Goal: Transaction & Acquisition: Book appointment/travel/reservation

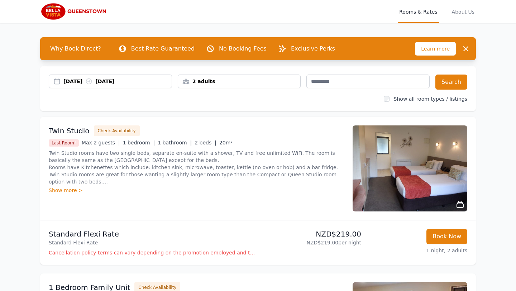
click at [83, 86] on div "[DATE] [DATE]" at bounding box center [110, 82] width 123 height 14
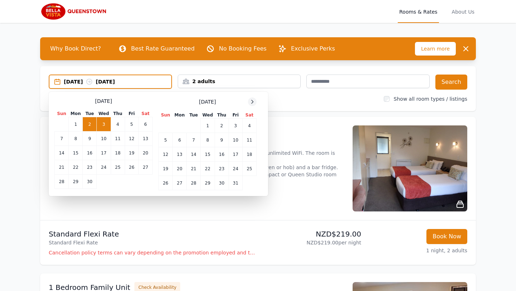
click at [251, 103] on icon at bounding box center [253, 102] width 6 height 6
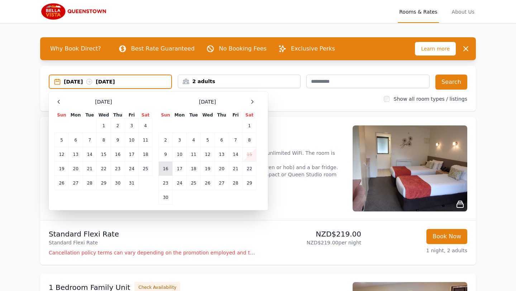
click at [164, 169] on td "16" at bounding box center [166, 169] width 14 height 14
click at [179, 170] on td "17" at bounding box center [180, 169] width 14 height 14
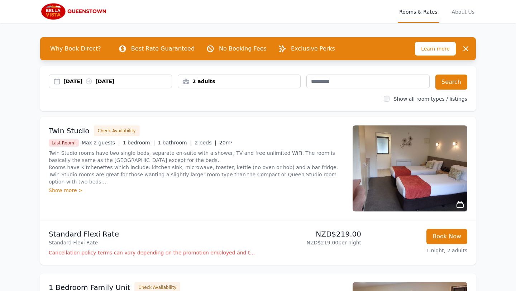
click at [272, 82] on div "2 adults" at bounding box center [239, 81] width 123 height 7
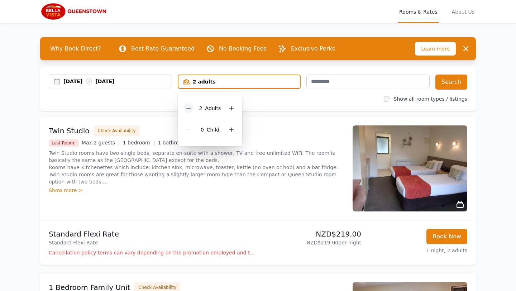
click at [188, 107] on icon at bounding box center [189, 108] width 6 height 6
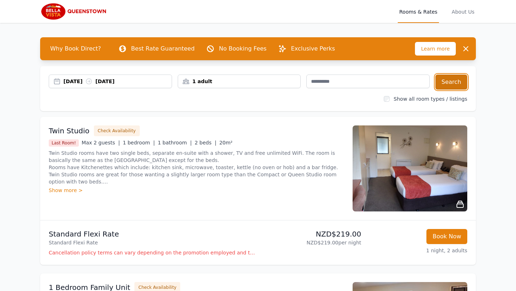
click at [451, 80] on button "Search" at bounding box center [452, 82] width 32 height 15
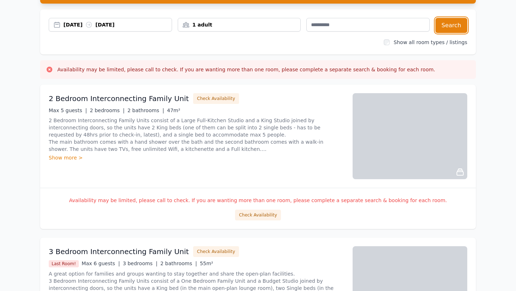
scroll to position [58, 0]
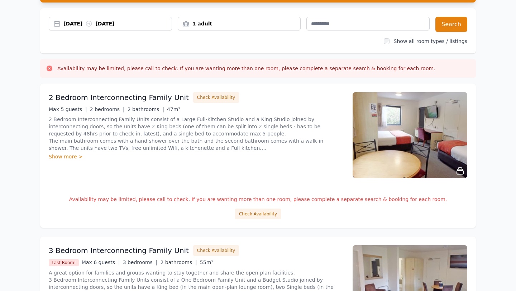
click at [70, 156] on div "Show more >" at bounding box center [197, 156] width 296 height 7
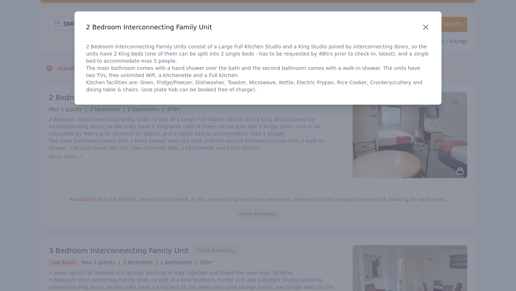
click at [424, 23] on icon "button" at bounding box center [426, 27] width 9 height 9
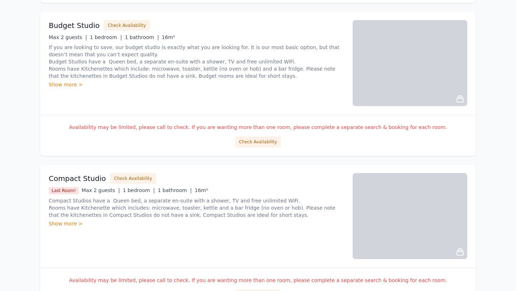
scroll to position [437, 0]
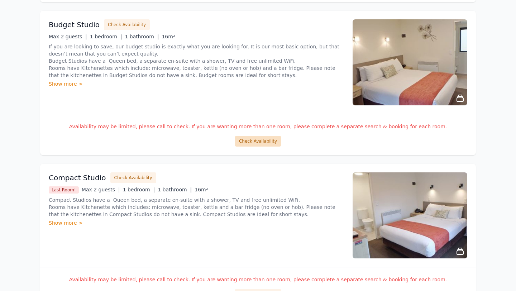
click at [265, 142] on button "Check Availability" at bounding box center [258, 141] width 46 height 11
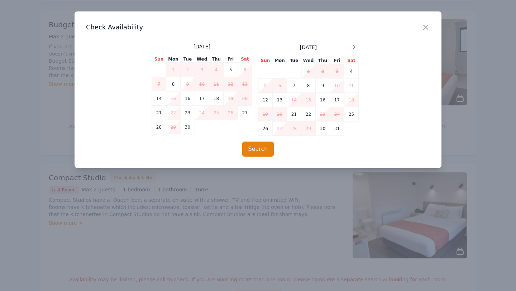
click at [360, 48] on div "[DATE] Sun Mon Tue Wed Thu Fri Sat 1 2 3 4 5 6 7 8 9 10 11 12 13 14 15 16 17 18…" at bounding box center [258, 89] width 213 height 93
click at [351, 46] on icon at bounding box center [354, 47] width 6 height 6
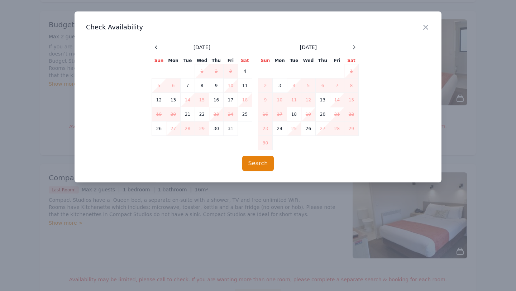
click at [420, 27] on h3 "Check Availability" at bounding box center [258, 27] width 344 height 9
click at [423, 27] on icon "button" at bounding box center [426, 27] width 9 height 9
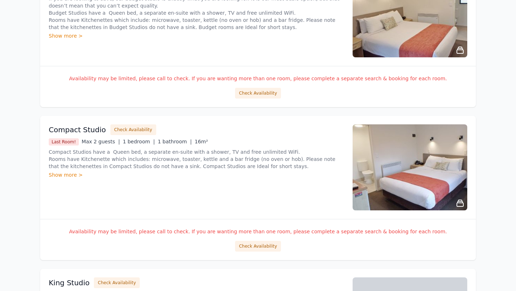
scroll to position [491, 0]
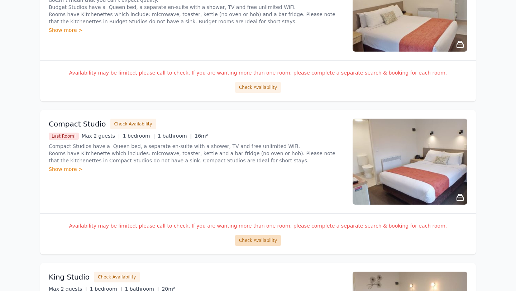
click at [251, 243] on button "Check Availability" at bounding box center [258, 240] width 46 height 11
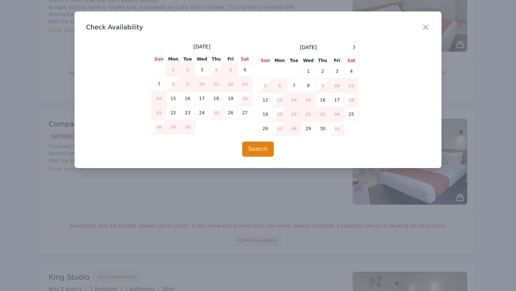
click at [348, 43] on div "[DATE]" at bounding box center [309, 47] width 100 height 9
click at [353, 46] on icon at bounding box center [354, 47] width 6 height 6
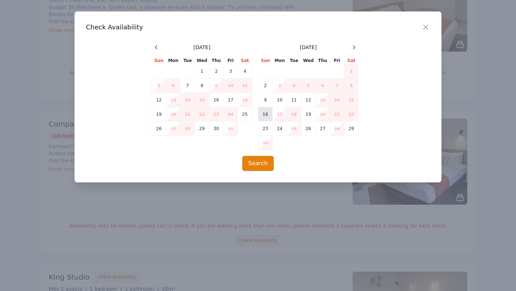
click at [265, 113] on td "16" at bounding box center [266, 114] width 14 height 14
click at [275, 113] on td "17" at bounding box center [280, 114] width 14 height 14
click at [269, 161] on button "Search" at bounding box center [258, 163] width 32 height 15
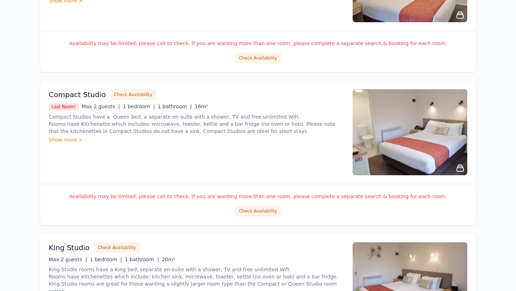
scroll to position [521, 0]
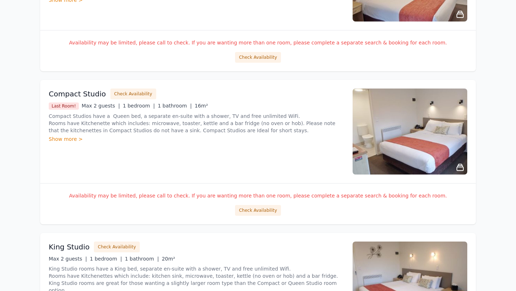
click at [124, 167] on div "Compact Studio Check Availability Last Room! Max 2 guests | 1 bedroom | 1 bathr…" at bounding box center [197, 132] width 296 height 86
click at [88, 93] on h3 "Compact Studio" at bounding box center [77, 94] width 57 height 10
click at [428, 167] on img at bounding box center [410, 132] width 115 height 86
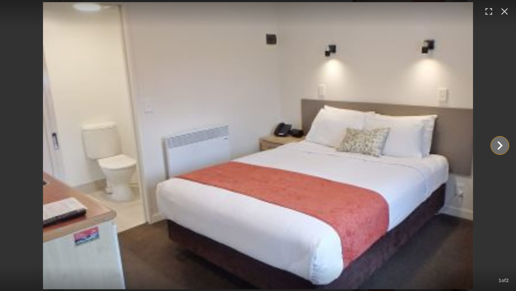
click at [506, 141] on icon "Show slide 2 of 2" at bounding box center [500, 145] width 17 height 17
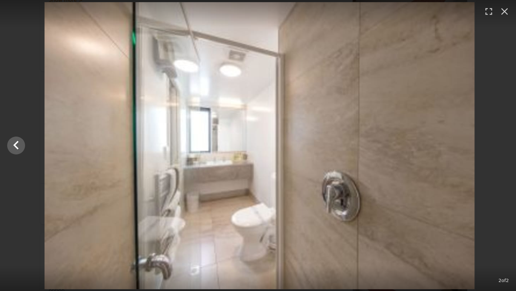
click at [506, 141] on div at bounding box center [259, 145] width 516 height 287
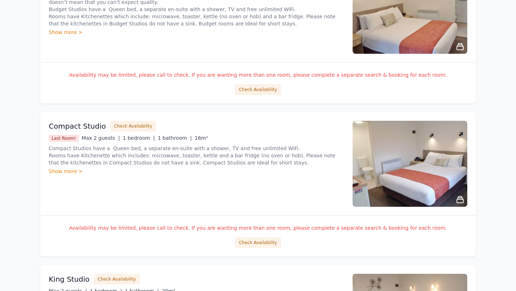
scroll to position [491, 0]
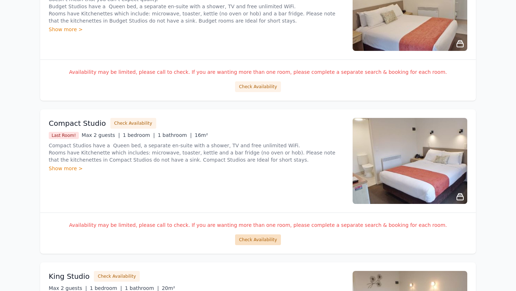
click at [256, 235] on button "Check Availability" at bounding box center [258, 240] width 46 height 11
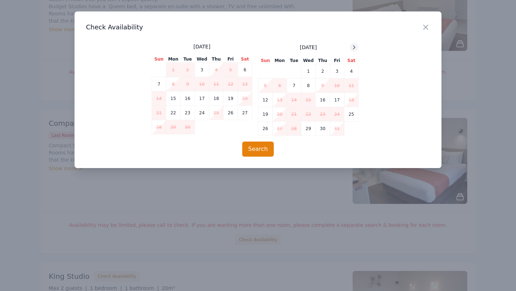
click at [354, 45] on icon at bounding box center [354, 47] width 6 height 6
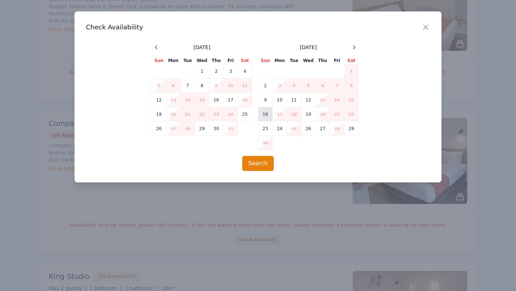
click at [269, 114] on td "16" at bounding box center [266, 114] width 14 height 14
click at [272, 114] on td "16" at bounding box center [266, 114] width 14 height 14
click at [283, 114] on td "17" at bounding box center [280, 114] width 14 height 14
click at [292, 114] on td "18" at bounding box center [294, 114] width 14 height 14
click at [392, 64] on div "[DATE] Sun Mon Tue Wed Thu Fri Sat 1 2 3 4 5 6 7 8 9 10 11 12 13 14 15 16 17 18…" at bounding box center [258, 96] width 344 height 107
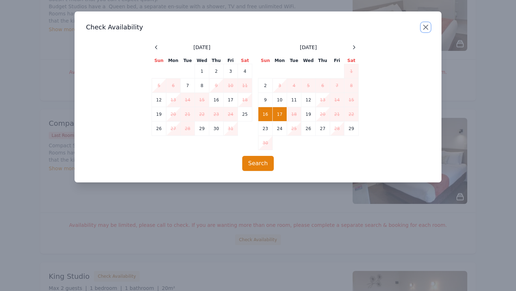
click at [429, 27] on icon "button" at bounding box center [426, 27] width 9 height 9
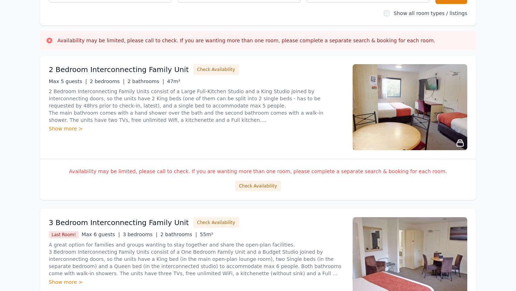
scroll to position [0, 0]
